Goal: Navigation & Orientation: Find specific page/section

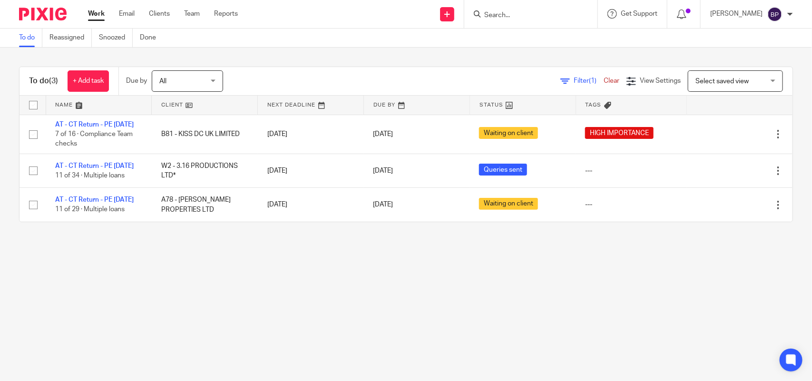
click at [553, 293] on main "To do Reassigned Snoozed Done To do (3) + Add task Due by All All Today Tomorro…" at bounding box center [406, 190] width 812 height 381
click at [485, 311] on main "To do Reassigned Snoozed Done To do (3) + Add task Due by All All Today Tomorro…" at bounding box center [406, 190] width 812 height 381
click at [528, 55] on div "To do (3) + Add task Due by All All Today Tomorrow This week Next week This mon…" at bounding box center [406, 145] width 812 height 194
click at [464, 50] on div "To do (3) + Add task Due by All All Today Tomorrow This week Next week This mon…" at bounding box center [406, 145] width 812 height 194
click at [496, 58] on div "To do (3) + Add task Due by All All Today Tomorrow This week Next week This mon…" at bounding box center [406, 145] width 812 height 194
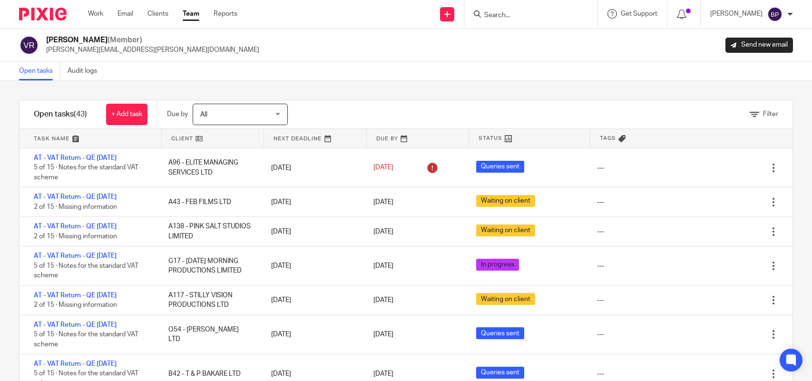
click at [31, 69] on link "Open tasks" at bounding box center [39, 71] width 41 height 19
click at [39, 75] on link "Open tasks" at bounding box center [39, 71] width 41 height 19
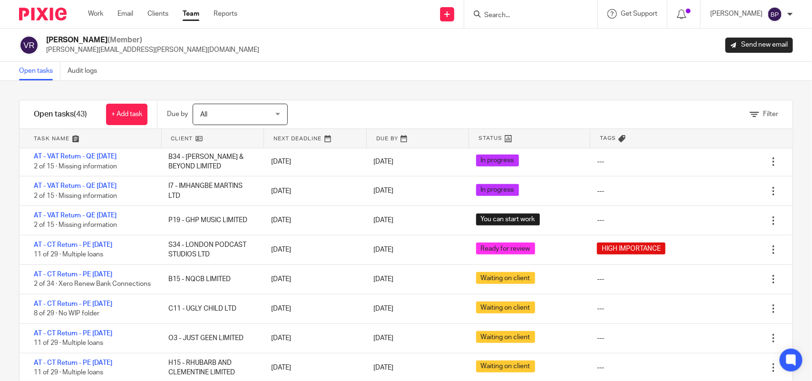
scroll to position [357, 0]
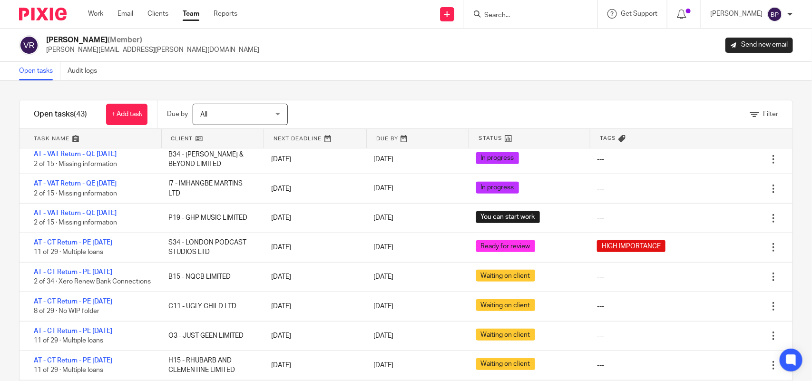
drag, startPoint x: 504, startPoint y: 96, endPoint x: 555, endPoint y: 101, distance: 51.1
click at [504, 96] on div "Filter tasks Only show tasks matching all of these conditions 1 Client name Is …" at bounding box center [406, 231] width 812 height 300
